Goal: Book appointment/travel/reservation

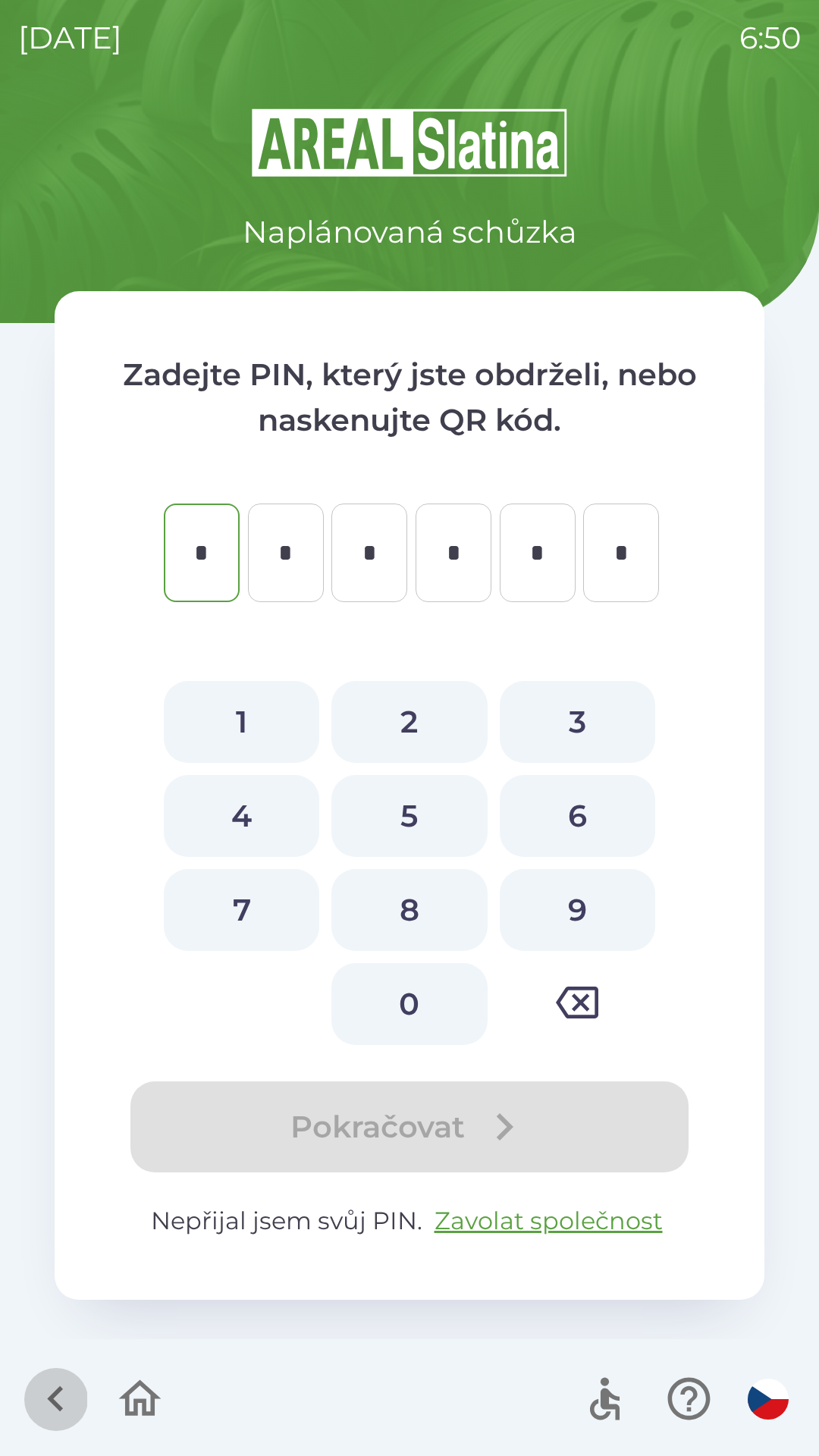
click at [41, 1406] on icon "button" at bounding box center [56, 1399] width 51 height 51
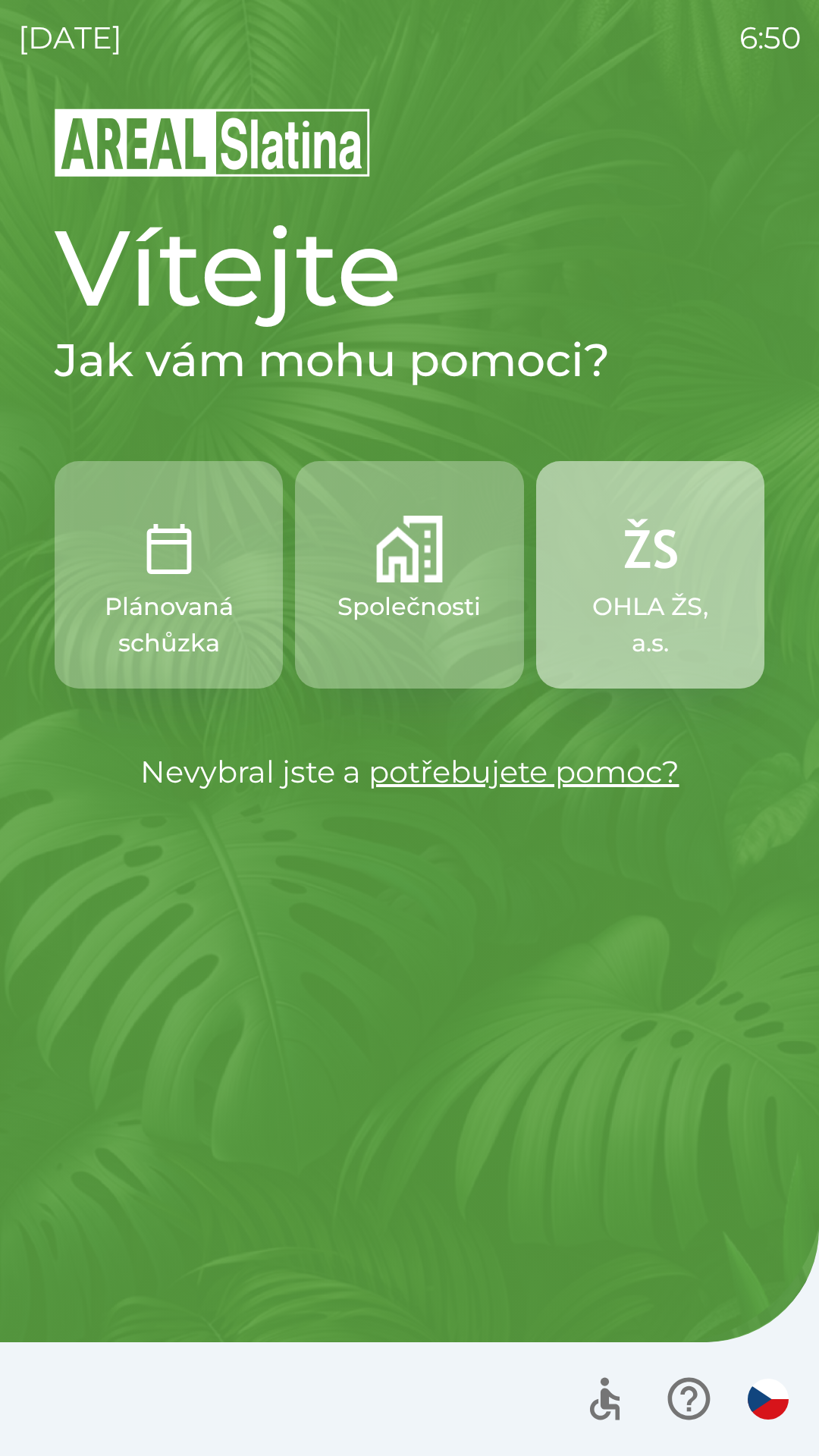
click at [680, 615] on p "OHLA ŽS, a.s." at bounding box center [651, 625] width 156 height 73
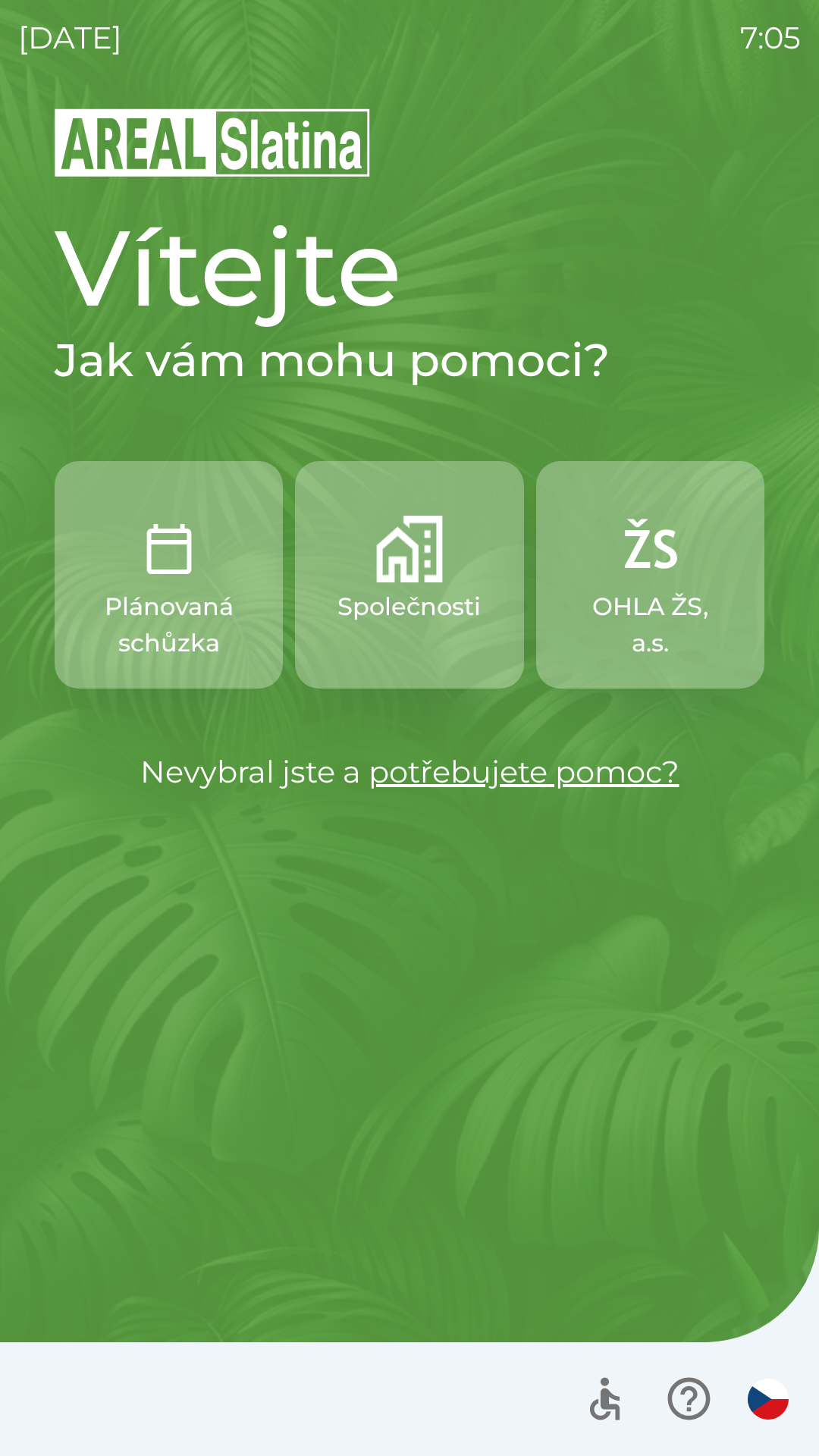
click at [352, 637] on button "Společnosti" at bounding box center [410, 575] width 228 height 227
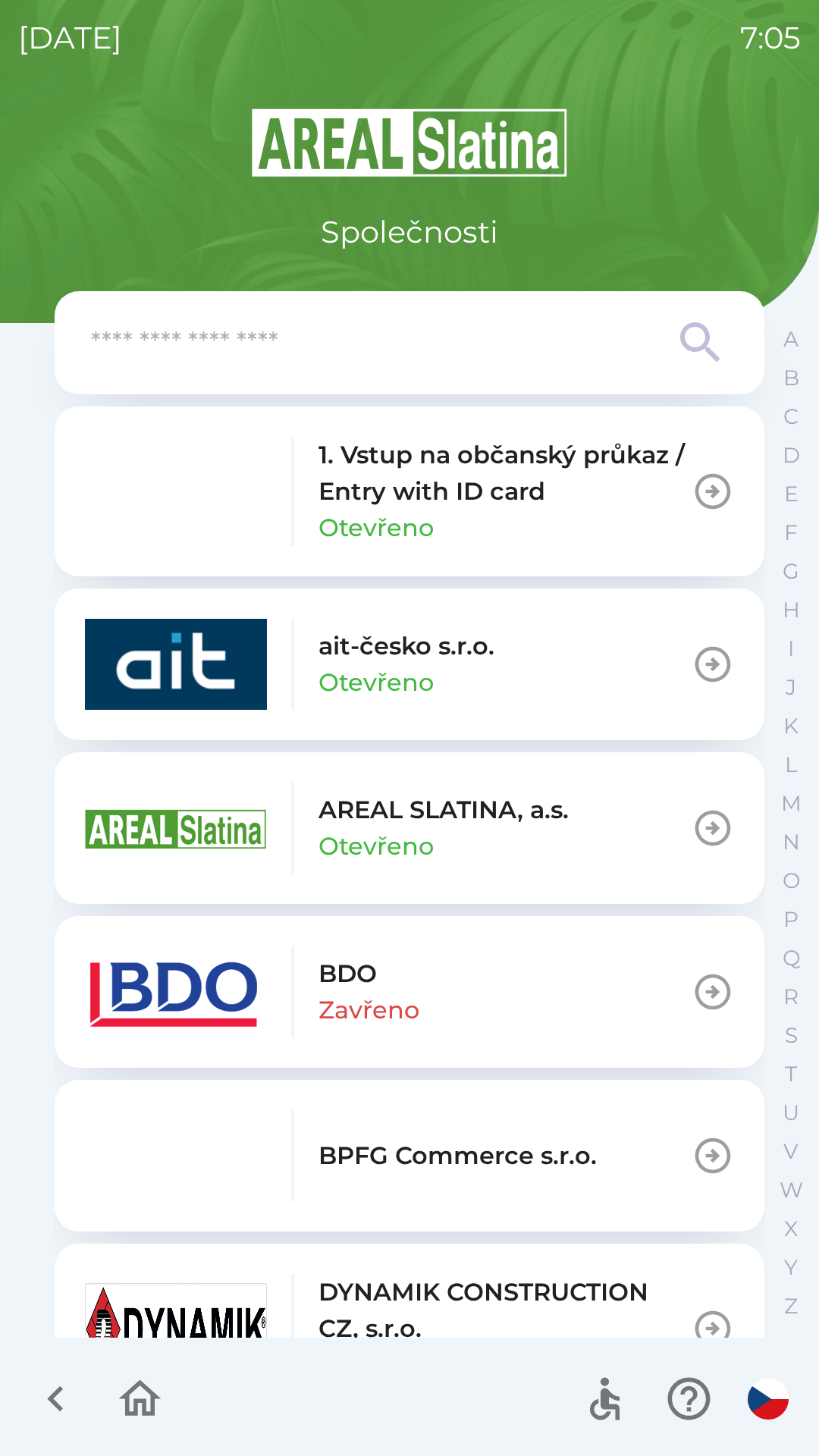
click at [351, 511] on p "Otevřeno" at bounding box center [376, 527] width 115 height 36
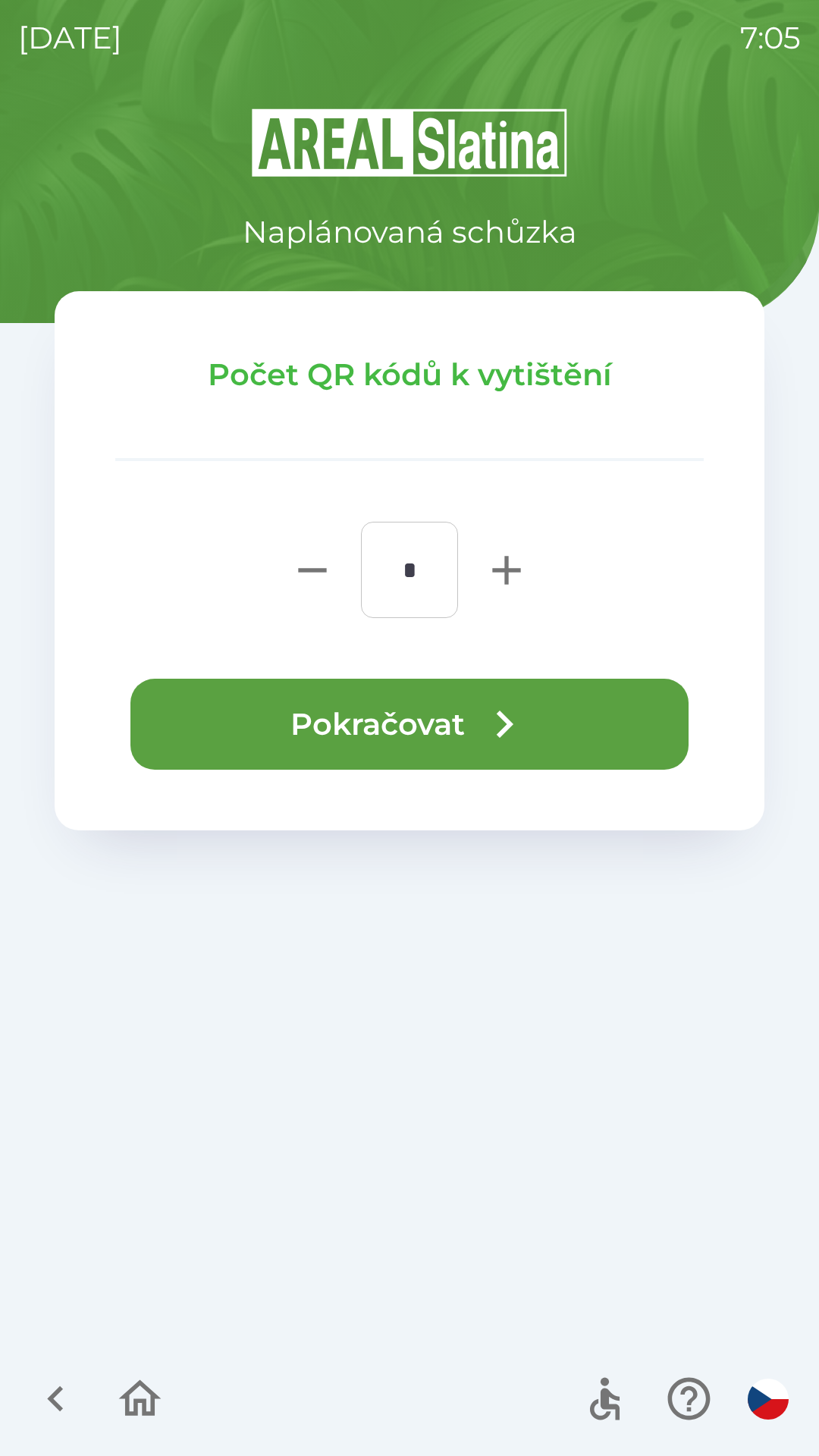
click at [326, 727] on button "Pokračovat" at bounding box center [410, 724] width 558 height 91
